Goal: Information Seeking & Learning: Learn about a topic

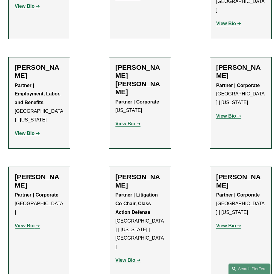
scroll to position [539, 0]
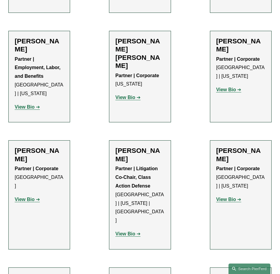
click at [179, 195] on ul "Filter Location All Atlanta Austin Boston Charlotte Chicago Cincinnati Clevelan…" at bounding box center [140, 100] width 280 height 992
click at [92, 167] on ul "Filter Location All Atlanta Austin Boston Charlotte Chicago Cincinnati Clevelan…" at bounding box center [140, 100] width 280 height 992
click at [179, 200] on ul "Filter Location All Atlanta Austin Boston Charlotte Chicago Cincinnati Clevelan…" at bounding box center [140, 100] width 280 height 992
click at [196, 228] on ul "Filter Location All Atlanta Austin Boston Charlotte Chicago Cincinnati Clevelan…" at bounding box center [140, 100] width 280 height 992
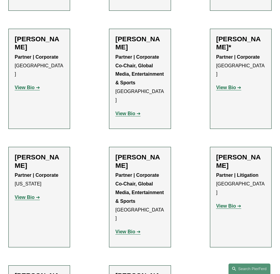
scroll to position [778, 0]
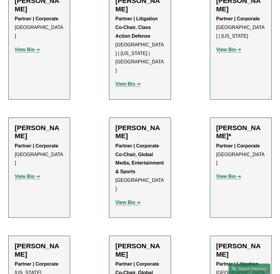
scroll to position [659, 0]
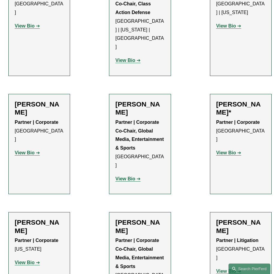
scroll to position [778, 0]
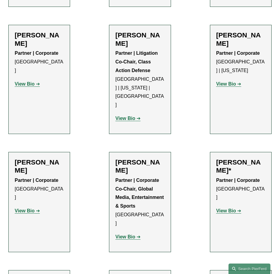
scroll to position [629, 0]
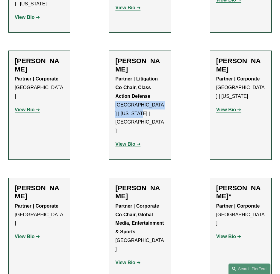
drag, startPoint x: 117, startPoint y: 66, endPoint x: 143, endPoint y: 71, distance: 26.2
click at [143, 75] on p "Partner | Litigation Co-Chair, Class Action Defense Miami | New York | Princeton" at bounding box center [139, 105] width 49 height 60
copy p "Miami | New York | Princeton"
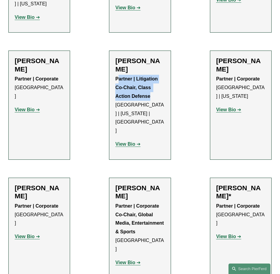
drag, startPoint x: 118, startPoint y: 39, endPoint x: 151, endPoint y: 52, distance: 35.4
click at [151, 75] on p "Partner | Litigation Co-Chair, Class Action Defense Miami | New York | Princeton" at bounding box center [139, 105] width 49 height 60
drag, startPoint x: 151, startPoint y: 52, endPoint x: 151, endPoint y: 56, distance: 3.9
click at [151, 75] on p "Partner | Litigation Co-Chair, Class Action Defense Miami | New York | Princeton" at bounding box center [139, 105] width 49 height 60
drag, startPoint x: 151, startPoint y: 56, endPoint x: 112, endPoint y: 39, distance: 42.5
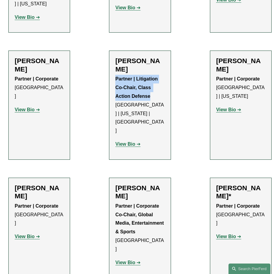
click at [112, 51] on li "Irene Oria Partner | Litigation Co-Chair, Class Action Defense Miami | New York…" at bounding box center [140, 105] width 62 height 109
copy strong "Partner | Litigation Co-Chair, Class Action Defense"
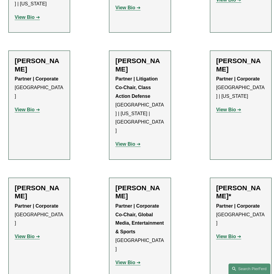
click at [184, 113] on ul "Filter Location All Atlanta Austin Boston Charlotte Chicago Cincinnati Clevelan…" at bounding box center [140, 10] width 280 height 992
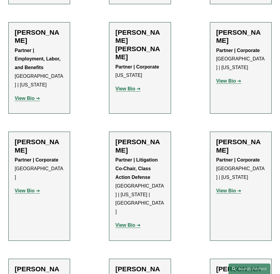
scroll to position [539, 0]
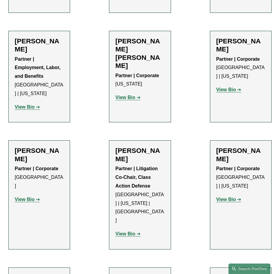
click at [196, 77] on ul "Filter Location All Atlanta Austin Boston Charlotte Chicago Cincinnati Clevelan…" at bounding box center [140, 100] width 280 height 992
click at [91, 106] on ul "Filter Location All Atlanta Austin Boston Charlotte Chicago Cincinnati Clevelan…" at bounding box center [140, 100] width 280 height 992
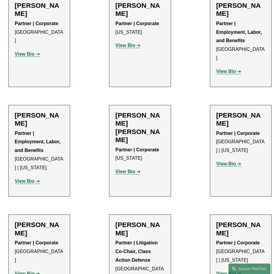
scroll to position [449, 0]
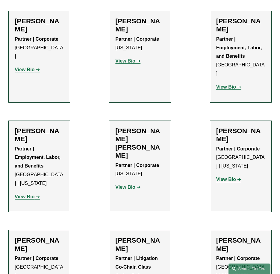
click at [195, 105] on ul "Filter Location All Atlanta Austin Boston Charlotte Chicago Cincinnati Clevelan…" at bounding box center [140, 189] width 280 height 992
drag, startPoint x: 218, startPoint y: 23, endPoint x: 238, endPoint y: 37, distance: 25.2
click at [238, 37] on p "Partner | Employment, Labor, and Benefits London" at bounding box center [240, 56] width 49 height 43
click at [247, 42] on p "Partner | Employment, Labor, and Benefits London" at bounding box center [240, 56] width 49 height 43
drag, startPoint x: 246, startPoint y: 42, endPoint x: 216, endPoint y: 24, distance: 35.4
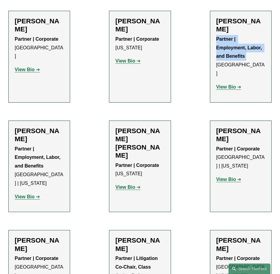
click at [216, 24] on li "Richard Harvey Partner | Employment, Labor, and Benefits London View Bio Locati…" at bounding box center [241, 57] width 62 height 92
copy strong "Partner | Employment, Labor, and Benefits"
click at [174, 86] on ul "Filter Location All Atlanta Austin Boston Charlotte Chicago Cincinnati Clevelan…" at bounding box center [140, 189] width 280 height 992
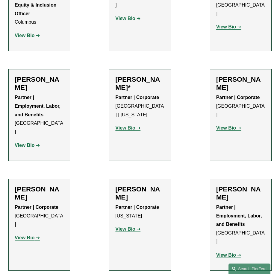
scroll to position [269, 0]
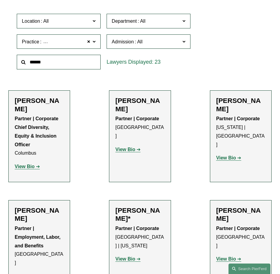
click at [48, 148] on p "Partner | Corporate Chief Diversity, Equity & Inclusion Officer Columbus" at bounding box center [39, 136] width 49 height 43
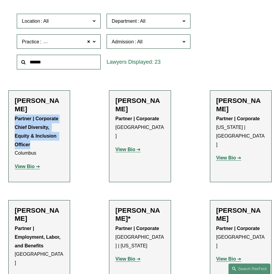
drag, startPoint x: 37, startPoint y: 148, endPoint x: 10, endPoint y: 120, distance: 38.5
click at [10, 120] on li "Edmund F. Brown Partner | Corporate Chief Diversity, Equity & Inclusion Officer…" at bounding box center [39, 136] width 62 height 92
copy strong "Partner | Corporate Chief Diversity, Equity & Inclusion Officer"
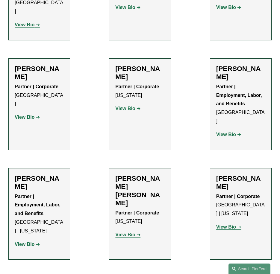
scroll to position [389, 0]
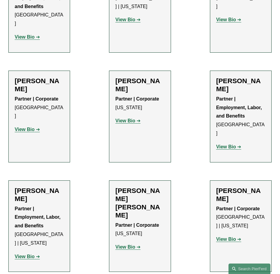
click at [190, 224] on ul "Filter Location All Atlanta Austin Boston Charlotte Chicago Cincinnati Clevelan…" at bounding box center [140, 249] width 280 height 992
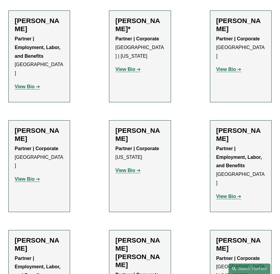
scroll to position [240, 0]
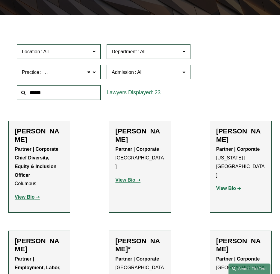
scroll to position [120, 0]
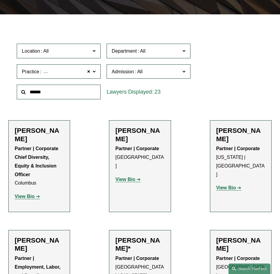
click at [32, 197] on strong "View Bio" at bounding box center [25, 196] width 20 height 5
click at [126, 177] on strong "View Bio" at bounding box center [125, 179] width 20 height 5
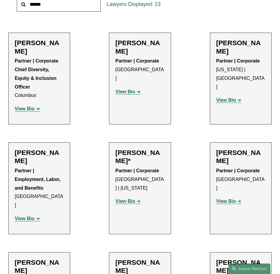
scroll to position [210, 0]
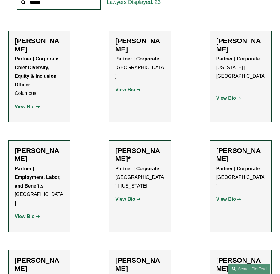
click at [26, 213] on p "View Bio" at bounding box center [39, 217] width 49 height 9
click at [26, 214] on strong "View Bio" at bounding box center [25, 216] width 20 height 5
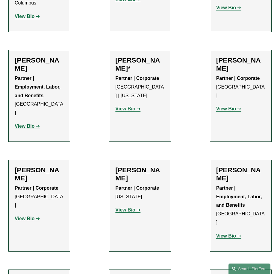
scroll to position [329, 0]
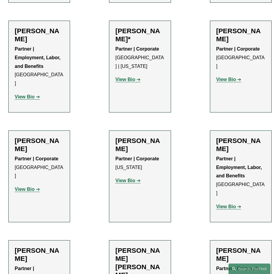
click at [231, 77] on strong "View Bio" at bounding box center [226, 79] width 20 height 5
click at [28, 187] on strong "View Bio" at bounding box center [25, 189] width 20 height 5
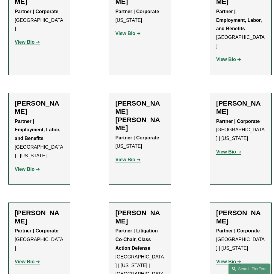
scroll to position [479, 0]
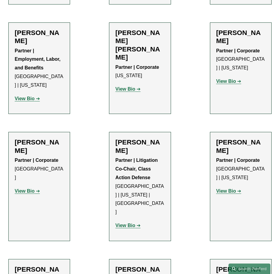
scroll to position [569, 0]
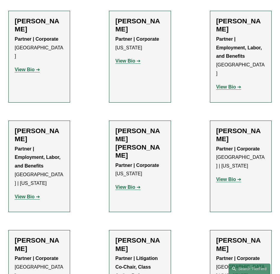
click at [228, 84] on strong "View Bio" at bounding box center [226, 86] width 20 height 5
click at [125, 185] on strong "View Bio" at bounding box center [125, 187] width 20 height 5
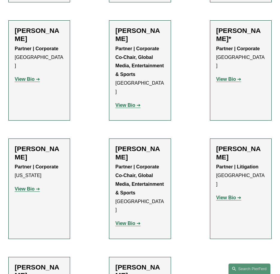
scroll to position [778, 0]
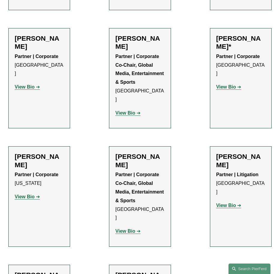
click at [232, 203] on strong "View Bio" at bounding box center [226, 205] width 20 height 5
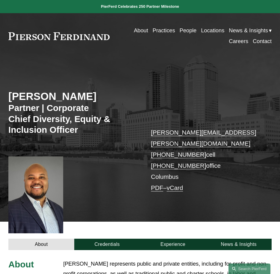
click at [107, 151] on div "Edmund F. Brown Partner | Corporate Chief Diversity, Equity & Inclusion Officer…" at bounding box center [140, 144] width 280 height 154
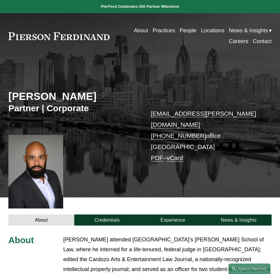
click at [148, 171] on div "[PERSON_NAME] Partner | Corporate [EMAIL_ADDRESS][PERSON_NAME][DOMAIN_NAME] [PH…" at bounding box center [140, 132] width 280 height 130
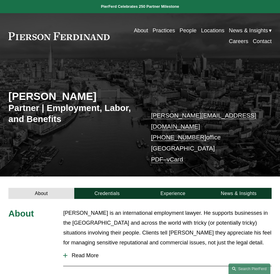
click at [126, 216] on p "Peter is an international employment lawyer. He supports businesses in the UK a…" at bounding box center [167, 227] width 208 height 39
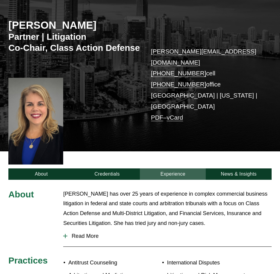
scroll to position [60, 0]
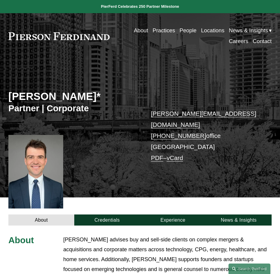
click at [50, 158] on div at bounding box center [35, 172] width 55 height 74
click at [106, 173] on div "Connor Slivocka* Partner | Corporate connor.slivocka@pierferd.com +1.262.829.74…" at bounding box center [140, 132] width 280 height 130
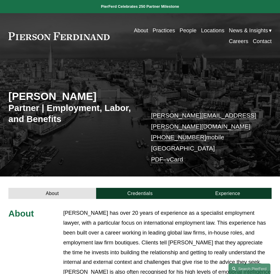
click at [76, 214] on p "Richard has over 20 years of experience as a specialist employment lawyer, with…" at bounding box center [167, 247] width 208 height 79
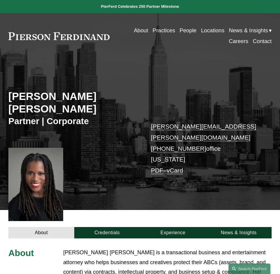
click at [154, 210] on div "About Credentials Experience News & Insights" at bounding box center [140, 224] width 280 height 28
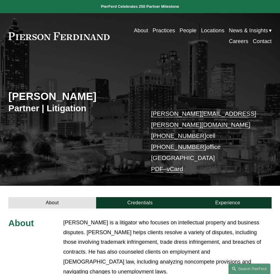
drag, startPoint x: 137, startPoint y: 231, endPoint x: 132, endPoint y: 223, distance: 9.7
click at [137, 231] on p "[PERSON_NAME] is a litigator who focuses on intellectual property and business …" at bounding box center [167, 247] width 208 height 59
